Goal: Transaction & Acquisition: Purchase product/service

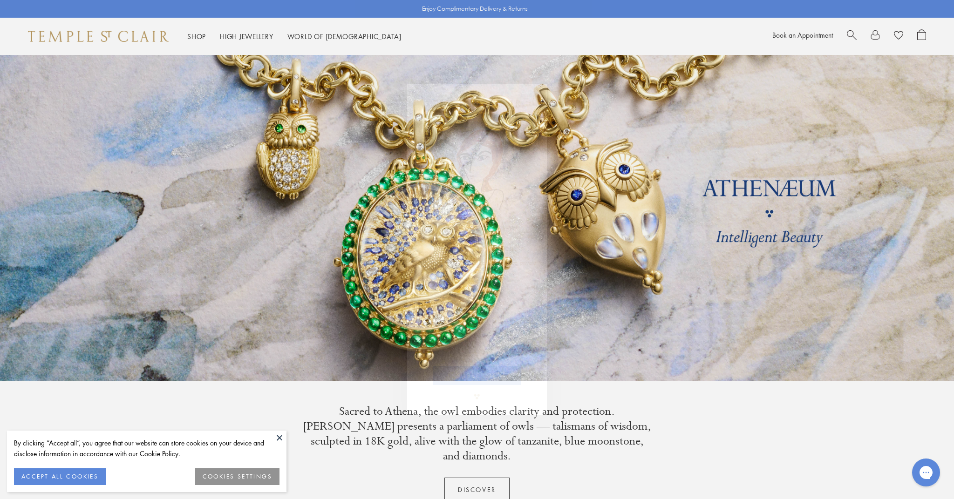
click at [634, 184] on div "Close dialog Be part of our world. Sign up for exclusive collection previews, p…" at bounding box center [477, 249] width 954 height 499
click at [536, 92] on circle "Close dialog" at bounding box center [536, 94] width 11 height 11
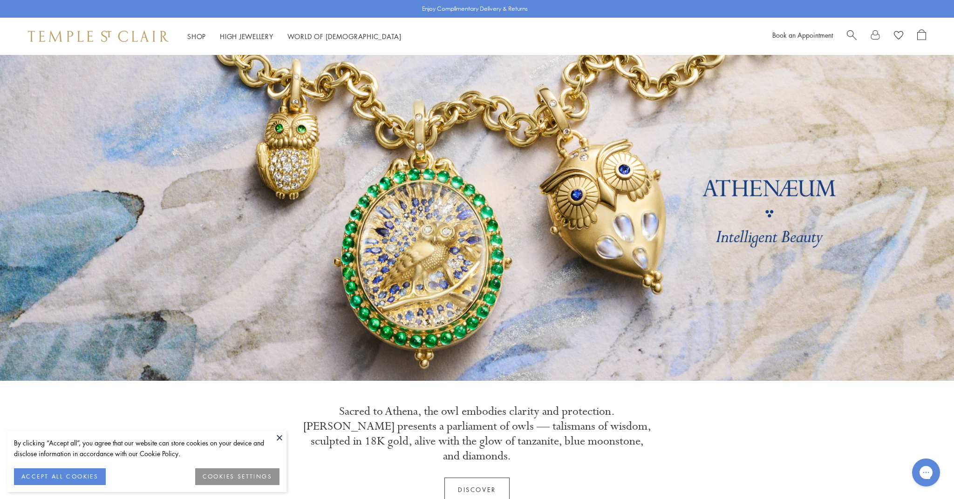
click at [74, 487] on div "By clicking “Accept all”, you agree that our website can store cookies on your …" at bounding box center [146, 461] width 279 height 61
click at [79, 481] on button "ACCEPT ALL COOKIES" at bounding box center [60, 477] width 92 height 17
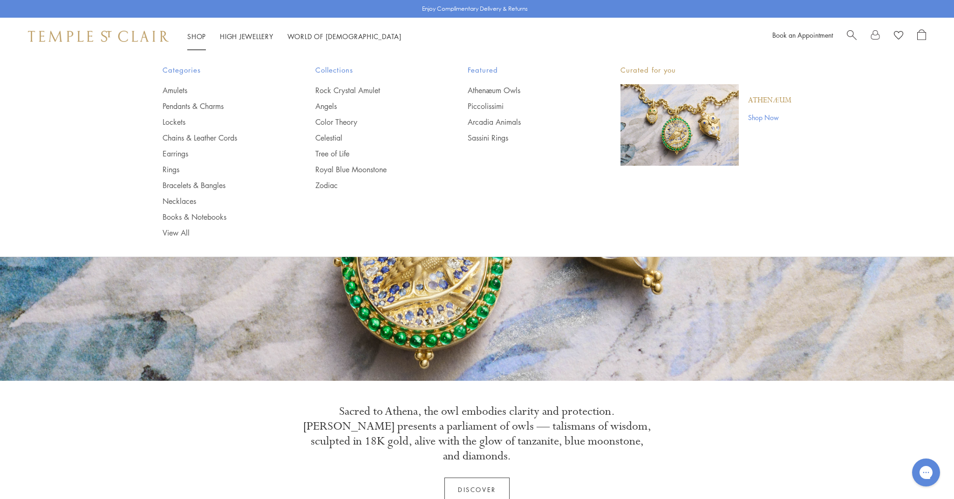
click at [202, 37] on link "Shop Shop" at bounding box center [196, 36] width 19 height 9
click at [182, 90] on link "Amulets" at bounding box center [221, 90] width 116 height 10
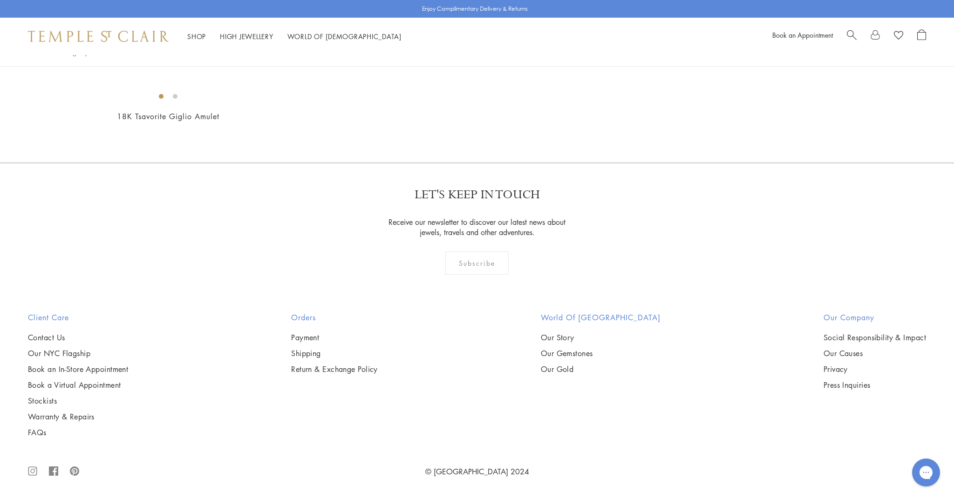
scroll to position [8185, 0]
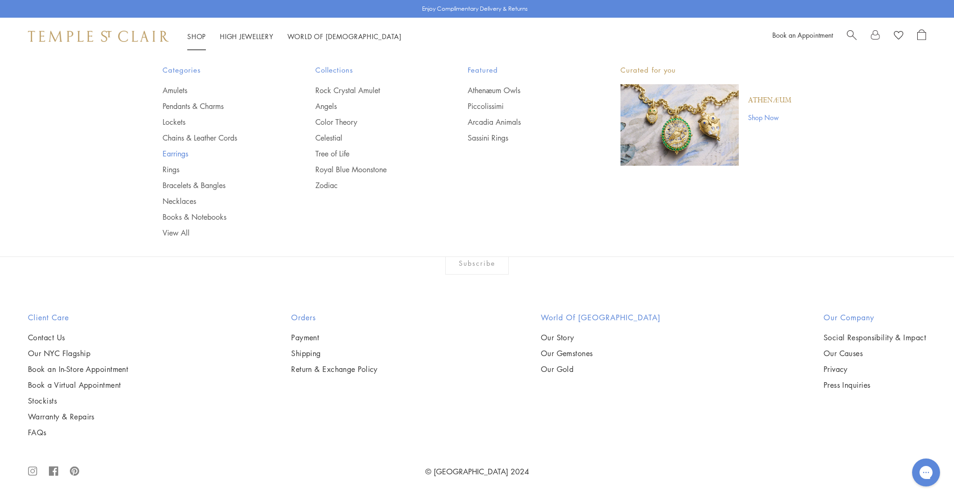
click at [180, 149] on link "Earrings" at bounding box center [221, 154] width 116 height 10
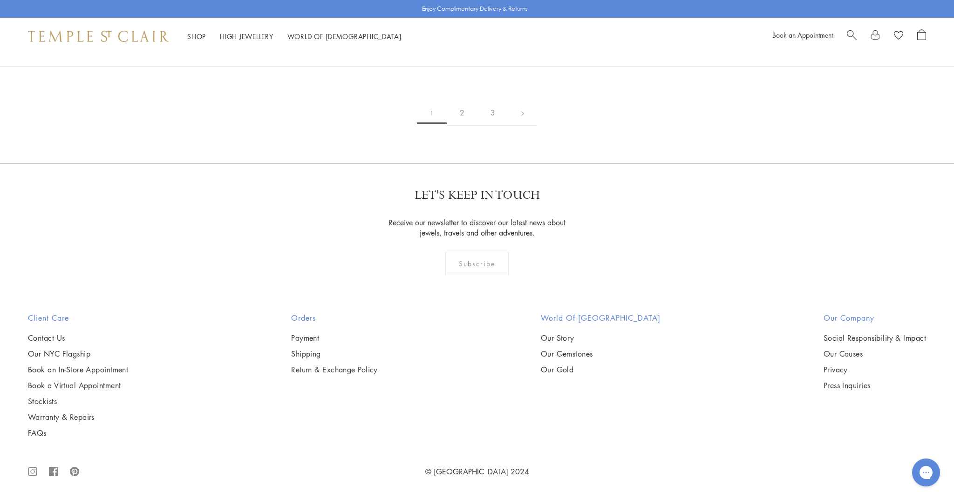
scroll to position [6137, 0]
click at [464, 126] on link "2" at bounding box center [462, 113] width 31 height 26
click at [512, 126] on link "3" at bounding box center [507, 113] width 31 height 26
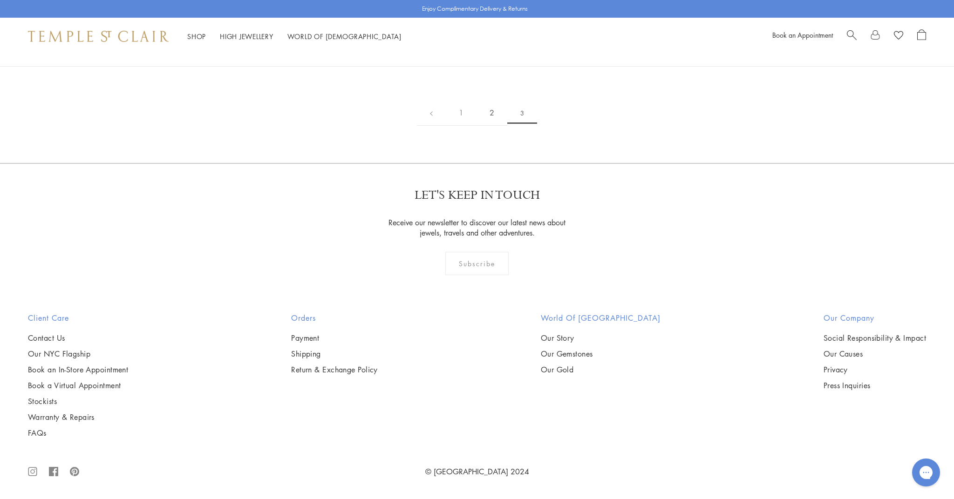
click at [493, 126] on link "2" at bounding box center [491, 113] width 31 height 26
click at [0, 0] on img at bounding box center [0, 0] width 0 height 0
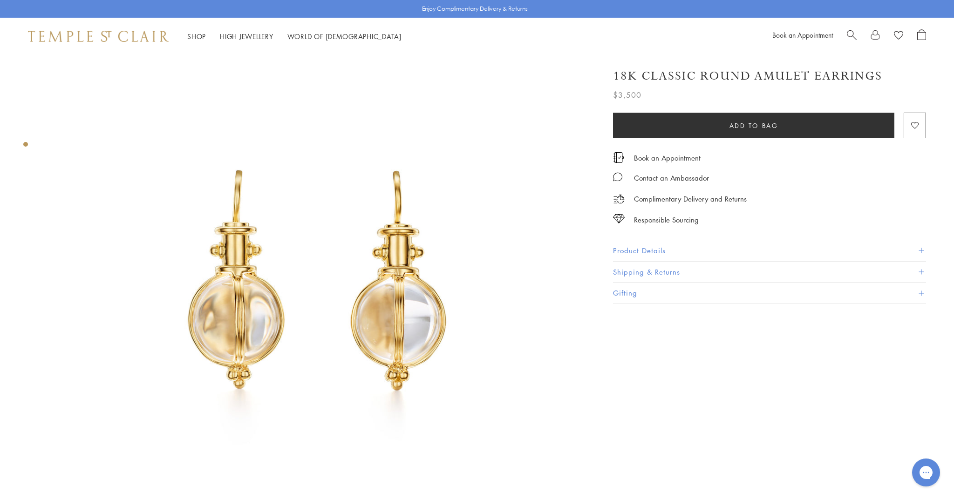
scroll to position [34, 2]
